Goal: Transaction & Acquisition: Download file/media

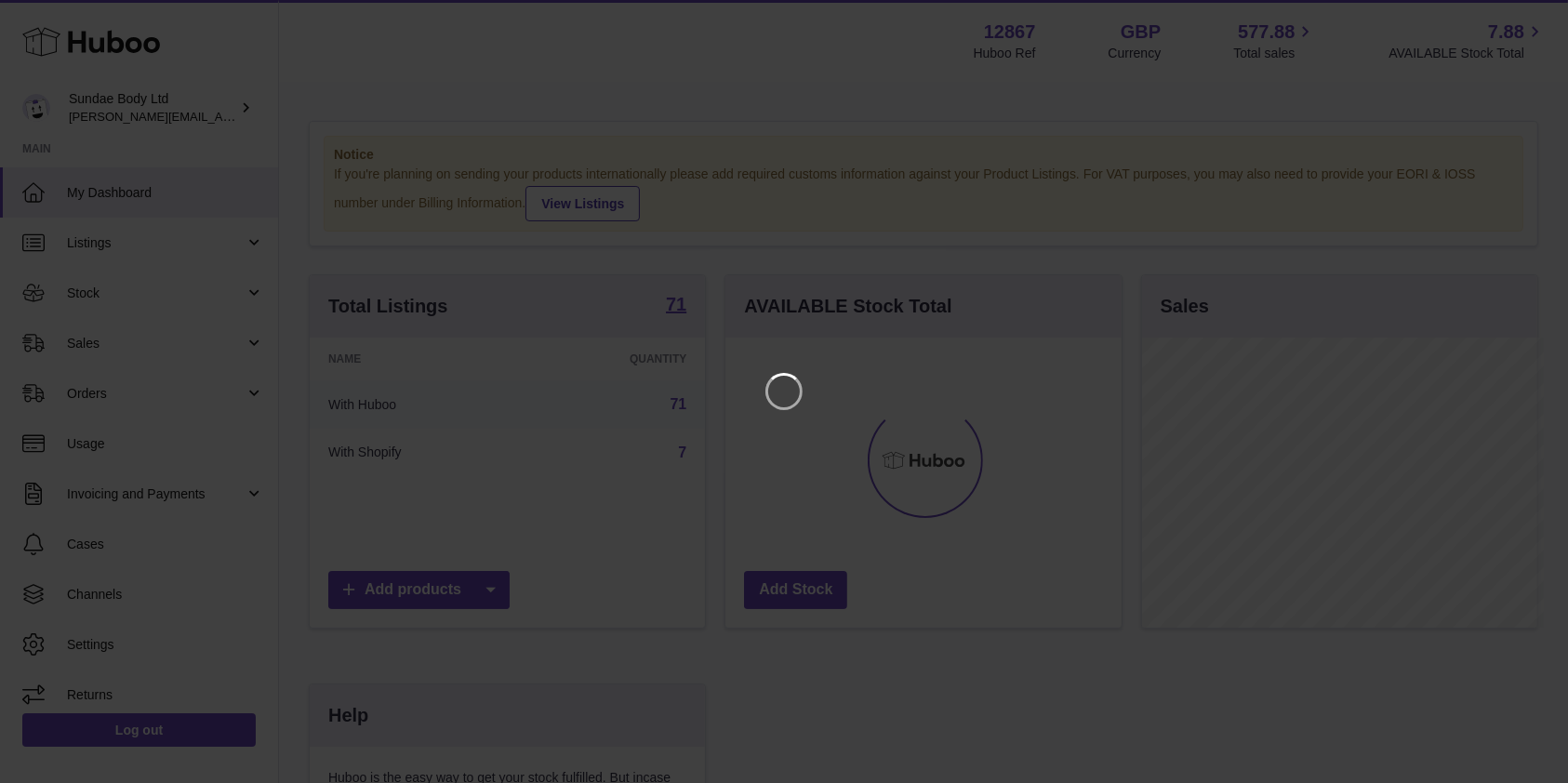
scroll to position [291, 401]
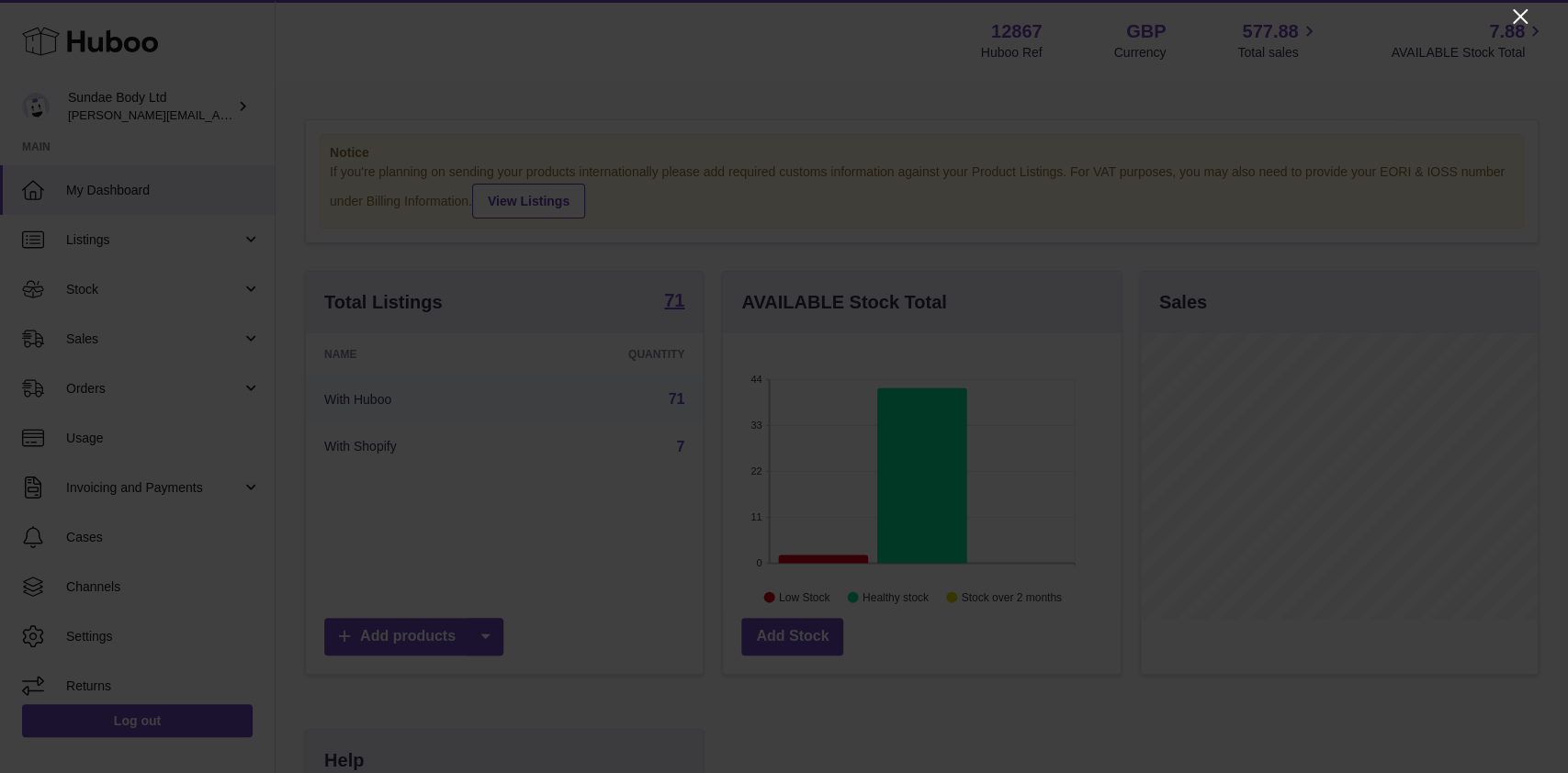
click at [1530, 14] on icon "Close" at bounding box center [1520, 17] width 22 height 22
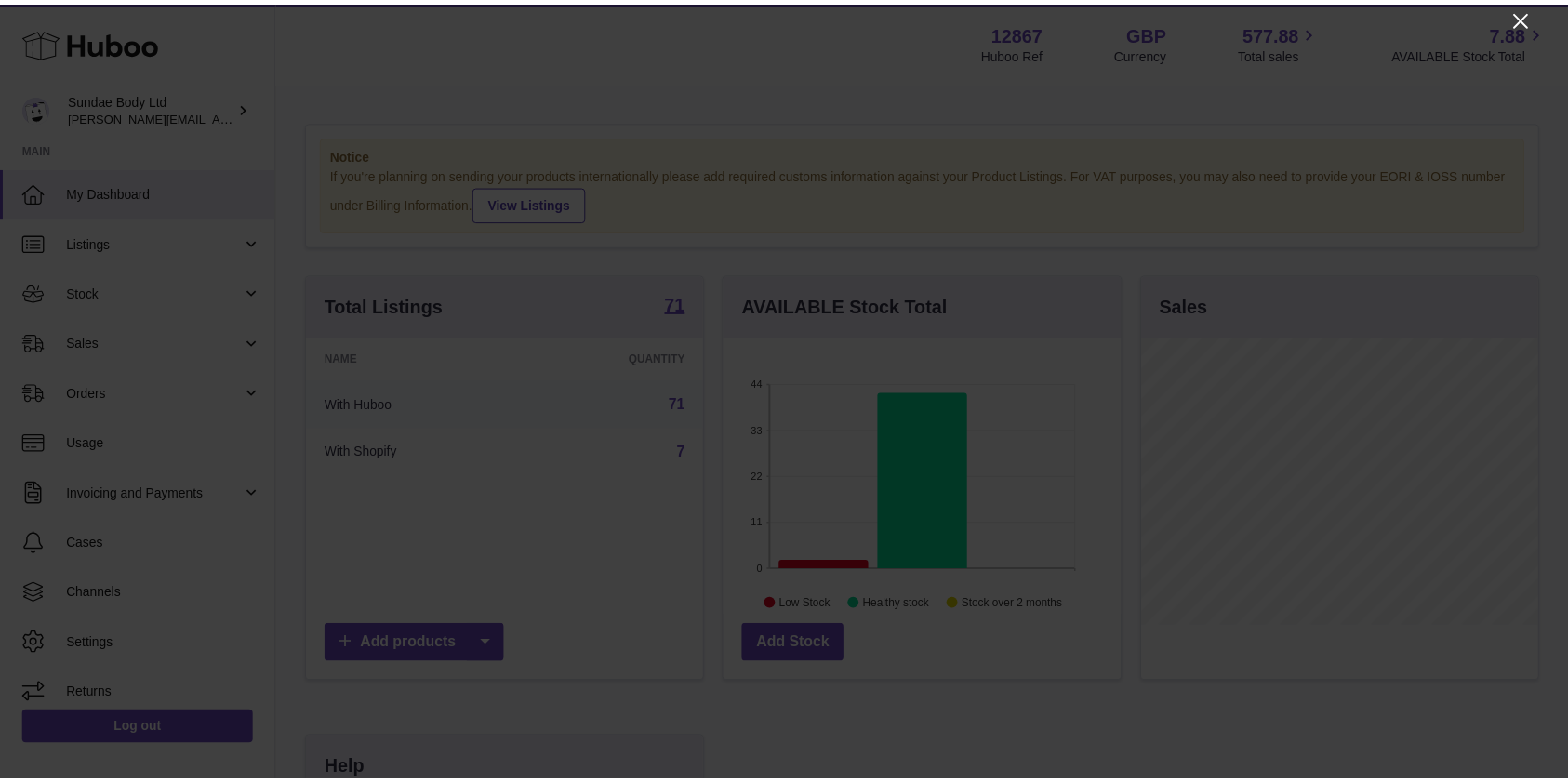
scroll to position [929878, 929835]
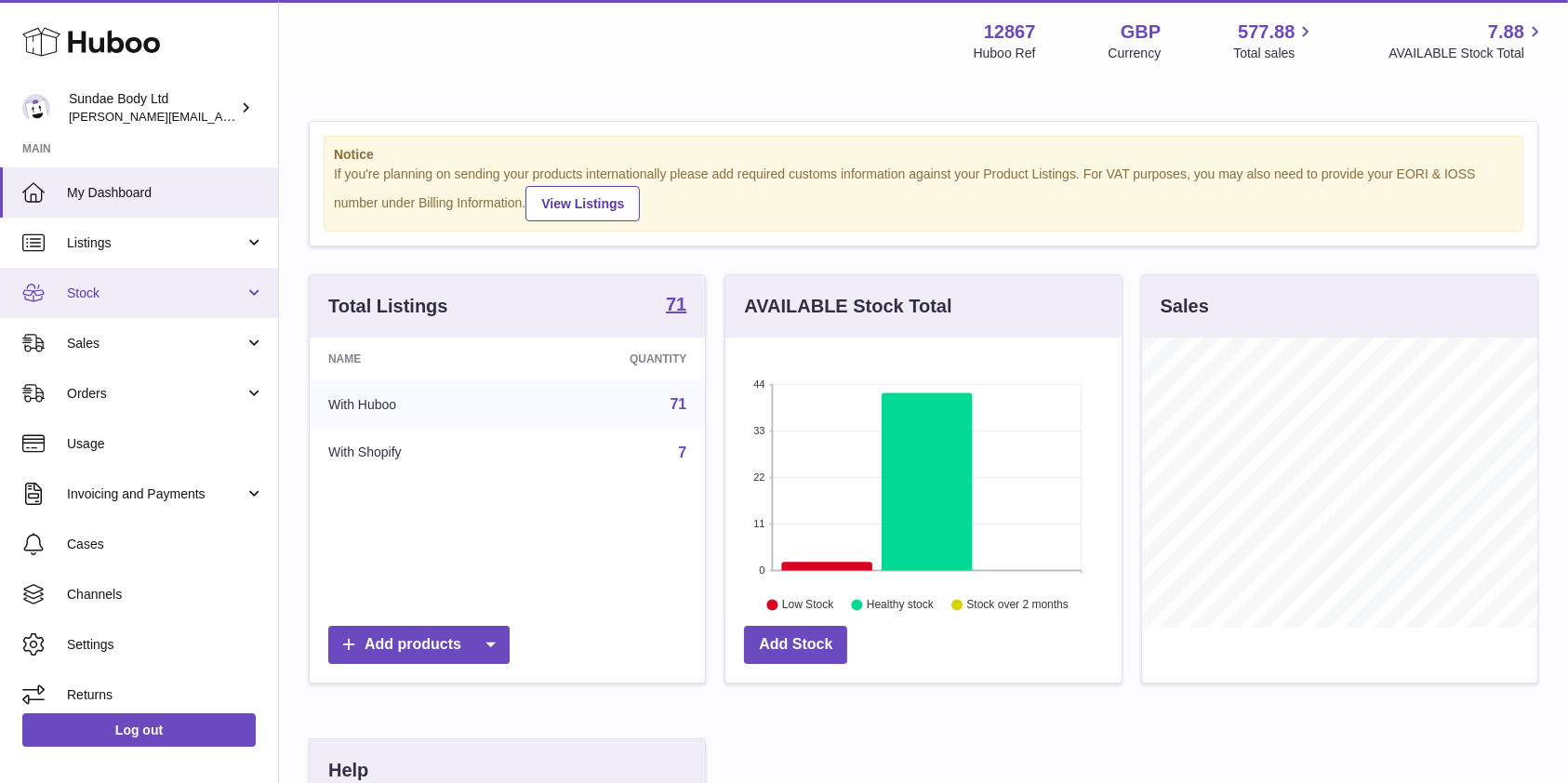
click at [80, 298] on span "Stock" at bounding box center [156, 294] width 178 height 18
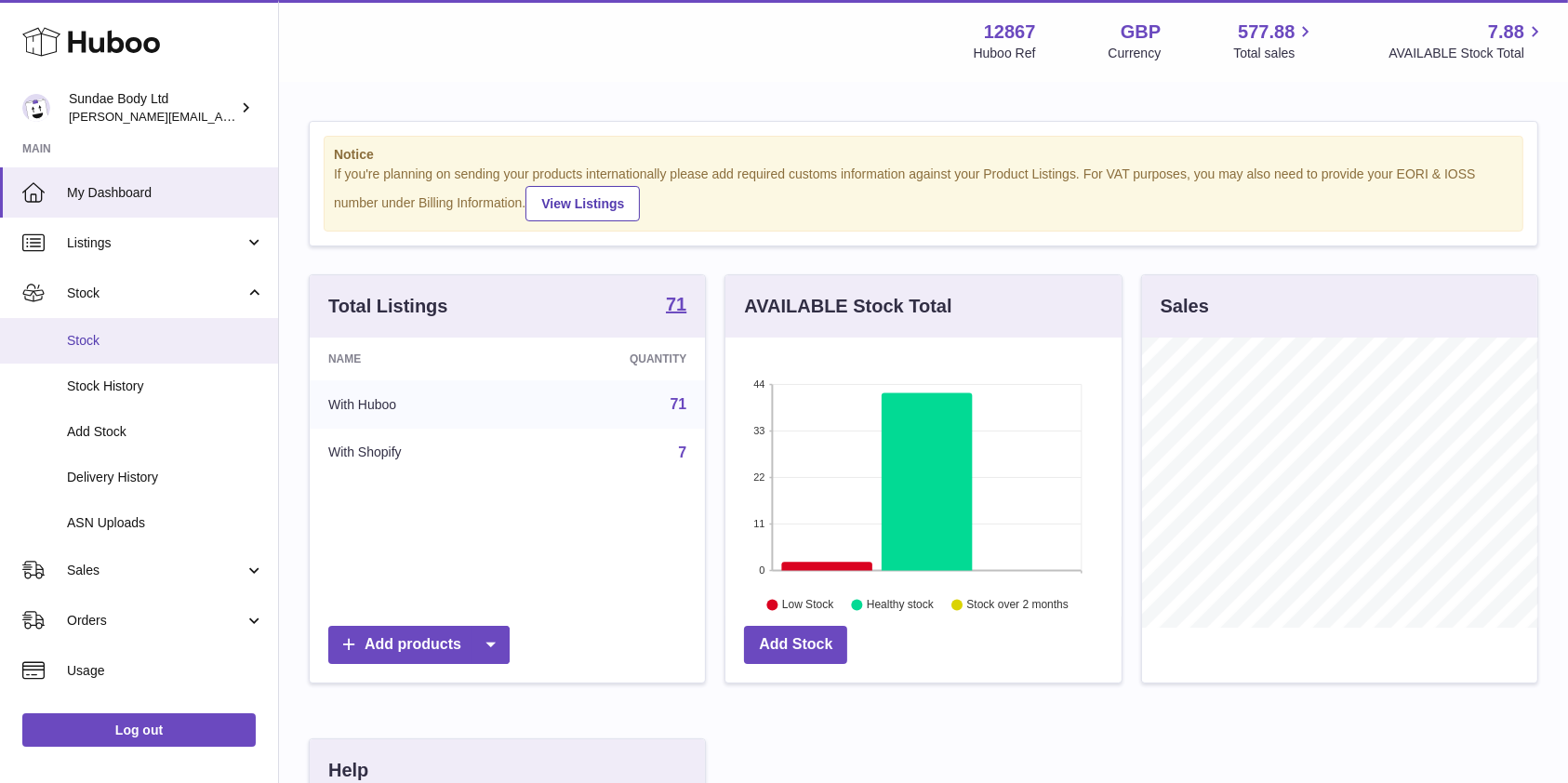
click at [75, 329] on link "Stock" at bounding box center [139, 341] width 278 height 45
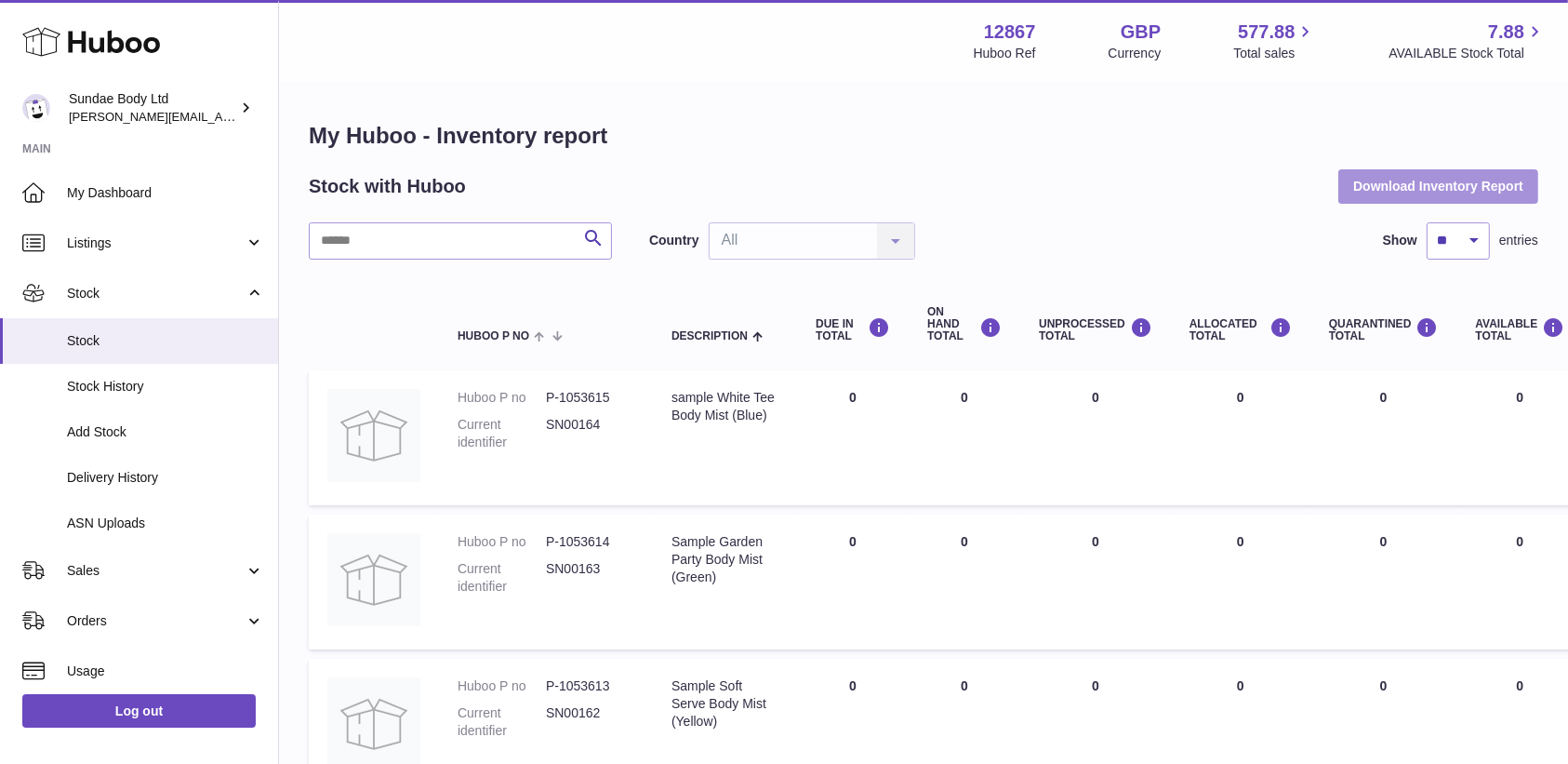
click at [1444, 173] on button "Download Inventory Report" at bounding box center [1438, 186] width 200 height 33
